Goal: Information Seeking & Learning: Learn about a topic

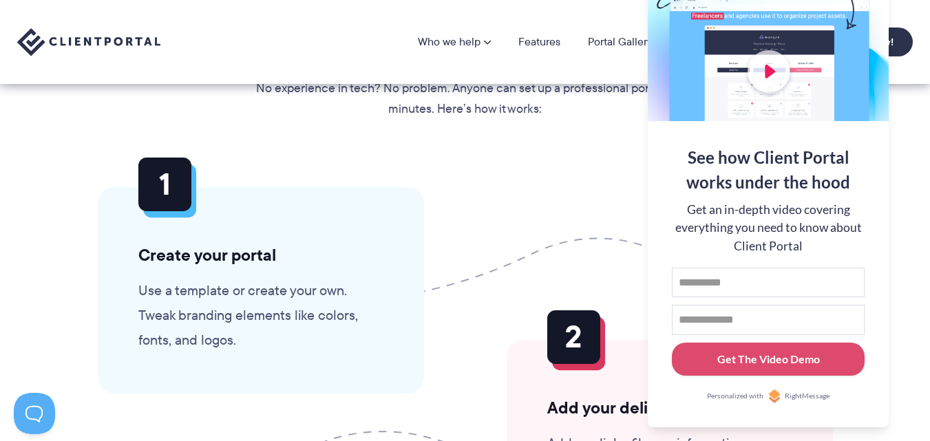
scroll to position [3191, 0]
click at [614, 134] on div "Getting set up is as easy as 1, 2, 3 No experience in tech? No problem. Anyone …" at bounding box center [466, 394] width 770 height 722
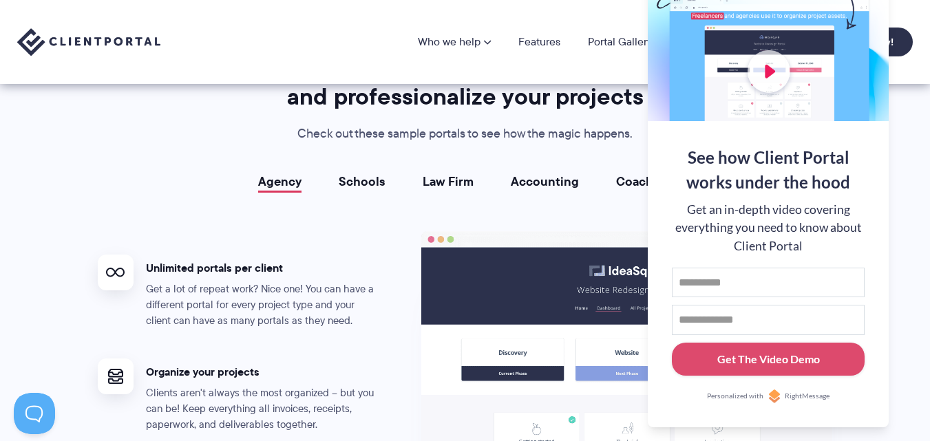
scroll to position [2434, 0]
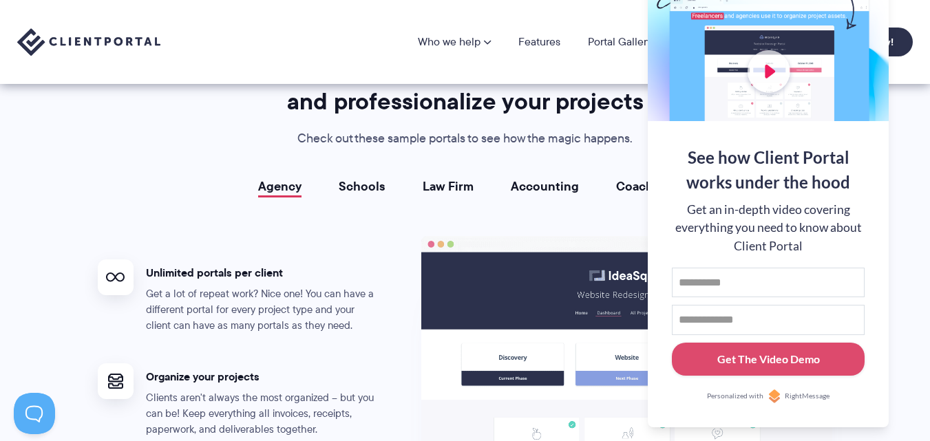
click at [904, 396] on section "Portals for your clients that look great, run smoothly, and professionalize you…" at bounding box center [465, 359] width 930 height 749
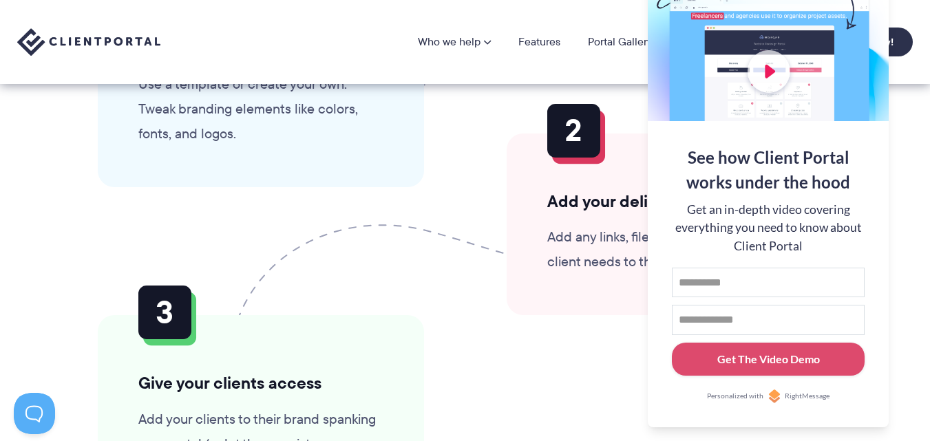
scroll to position [3398, 0]
click at [843, 17] on div at bounding box center [768, 31] width 241 height 179
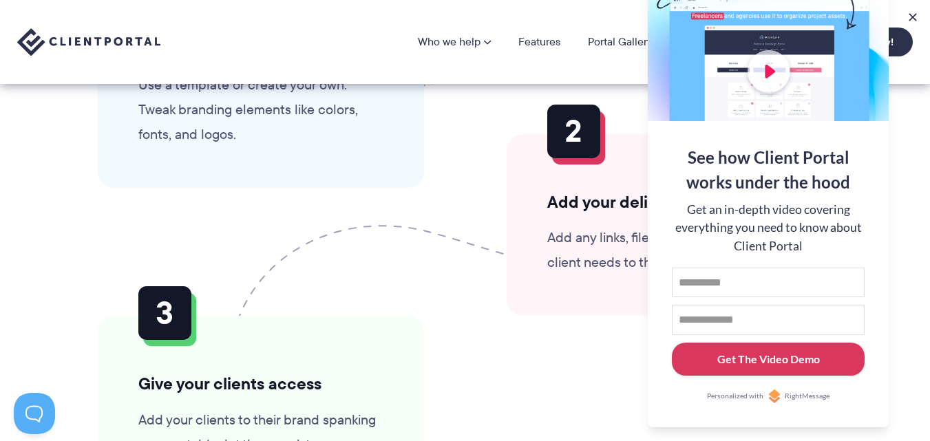
click at [793, 361] on div "Get The Video Demo" at bounding box center [769, 359] width 103 height 17
click at [627, 229] on p "Add any links, files, or information your client needs to the modules." at bounding box center [669, 250] width 245 height 50
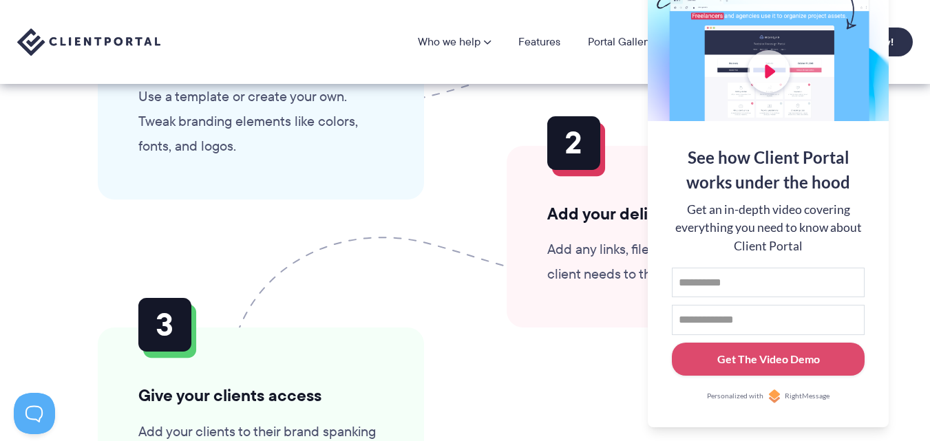
scroll to position [3191, 0]
